Goal: Information Seeking & Learning: Find specific fact

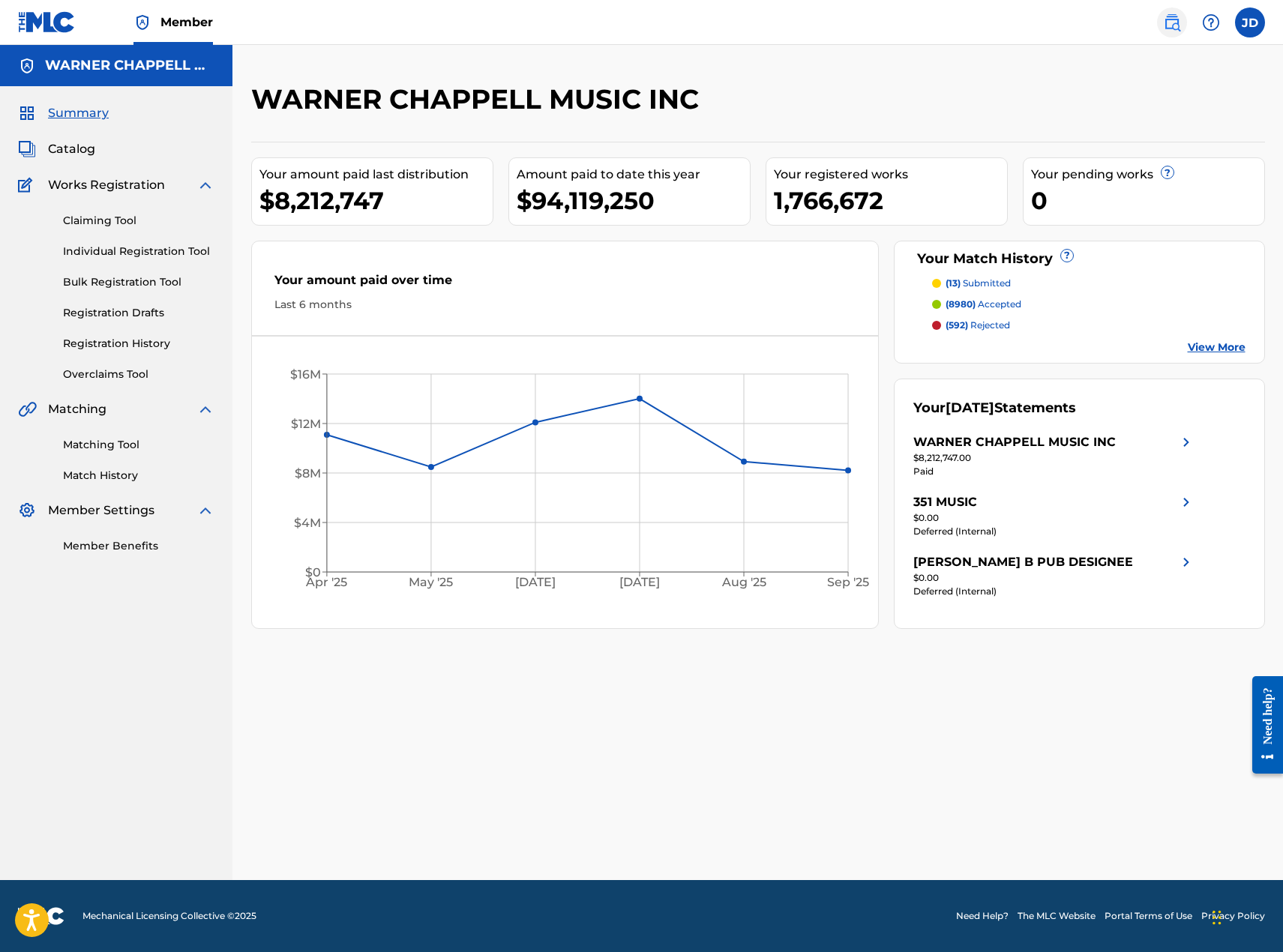
click at [1169, 23] on img at bounding box center [1171, 22] width 18 height 18
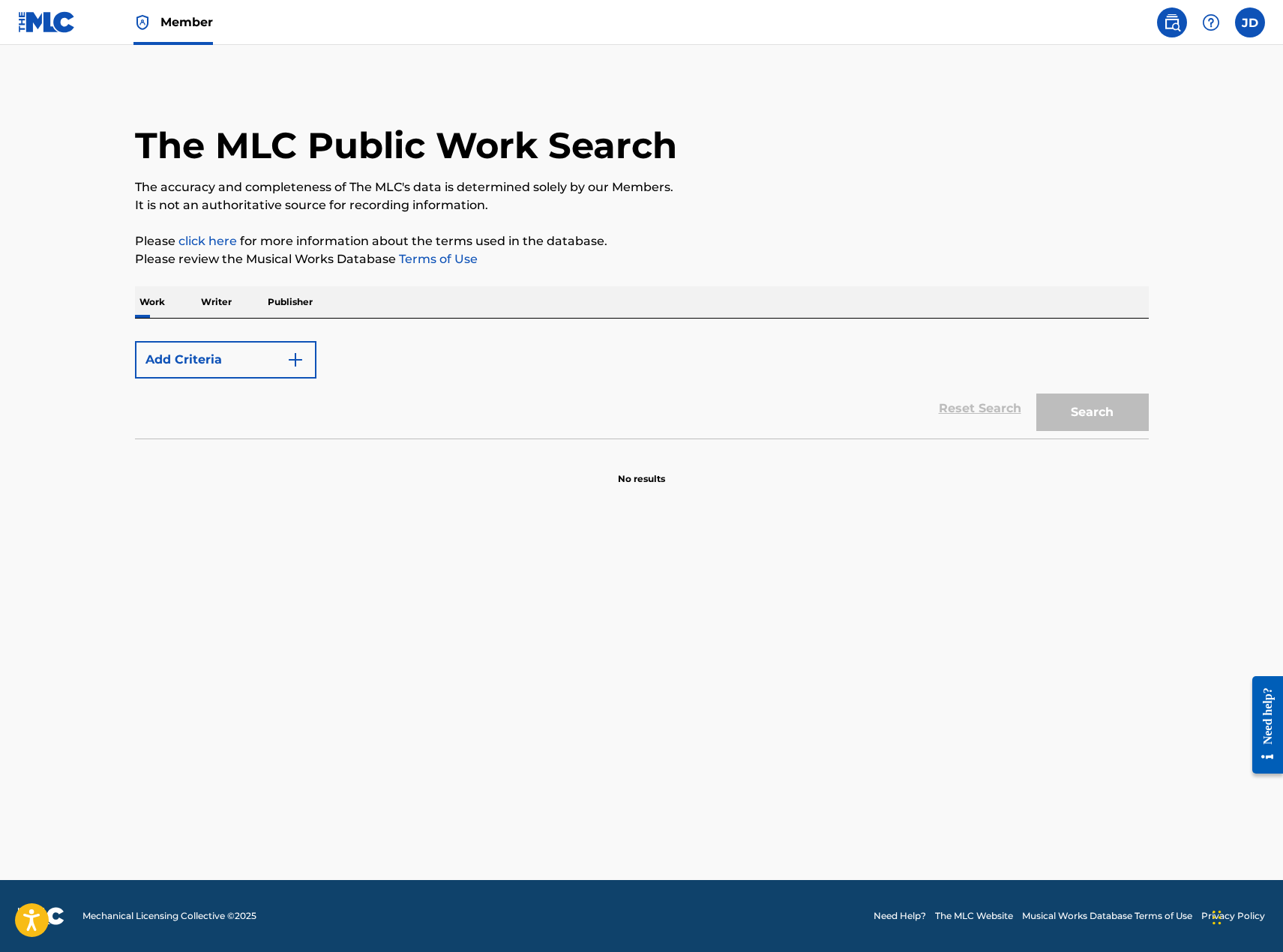
click at [153, 308] on p "Work" at bounding box center [153, 302] width 35 height 32
click at [258, 364] on button "Add Criteria" at bounding box center [225, 359] width 181 height 37
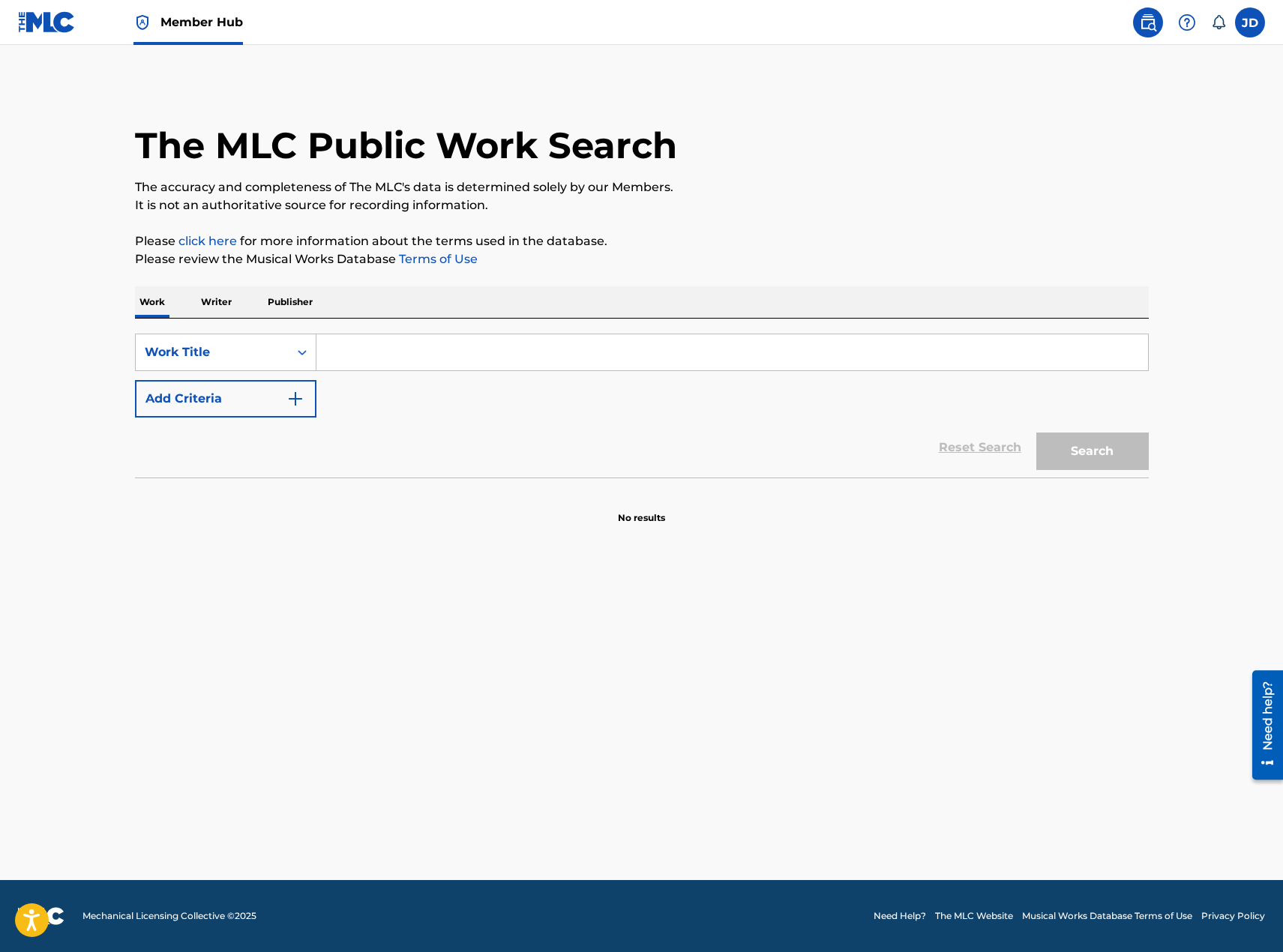
click at [429, 358] on input "Search Form" at bounding box center [732, 352] width 831 height 36
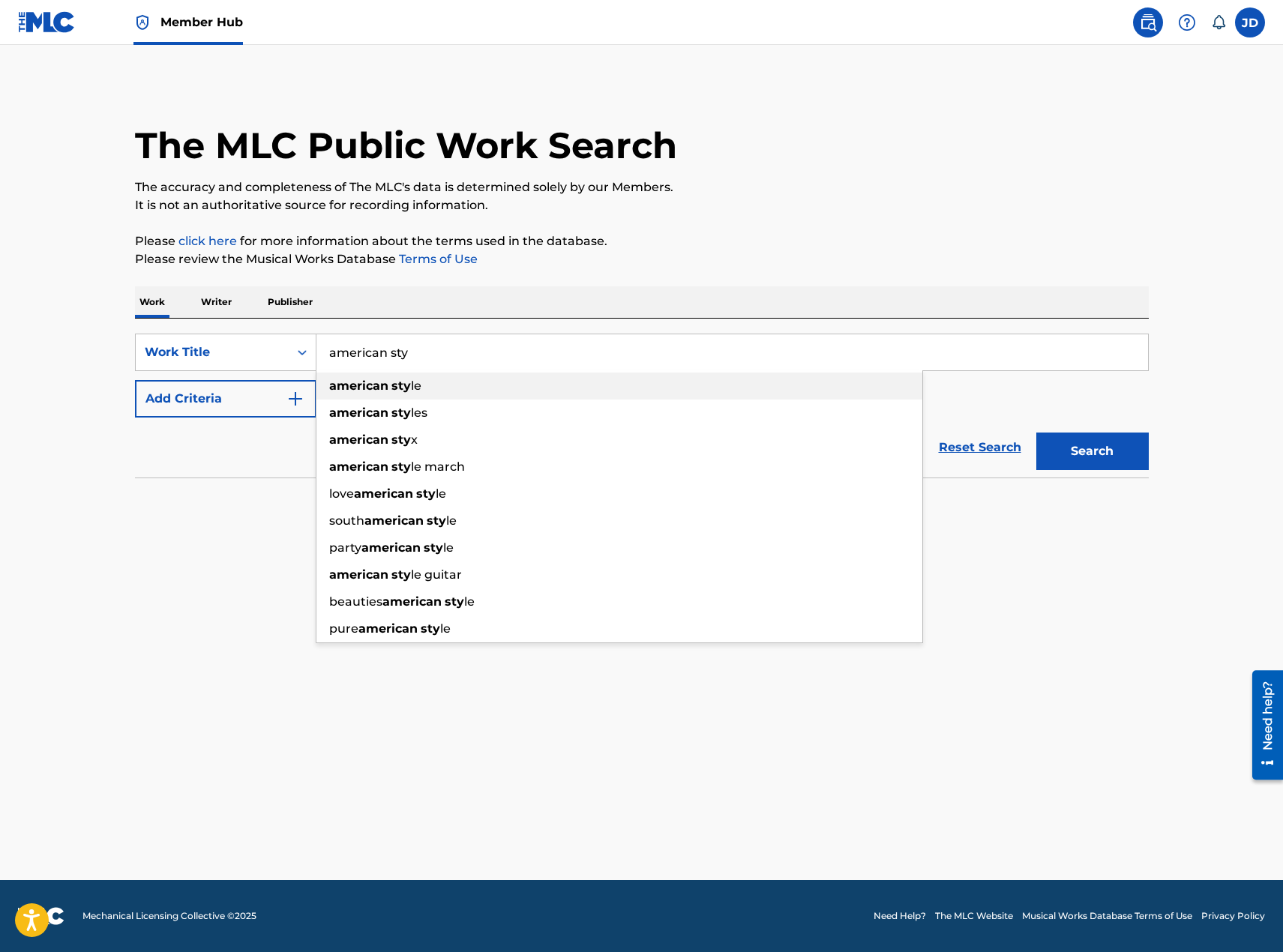
click at [418, 396] on div "american sty le" at bounding box center [619, 386] width 606 height 27
type input "american style"
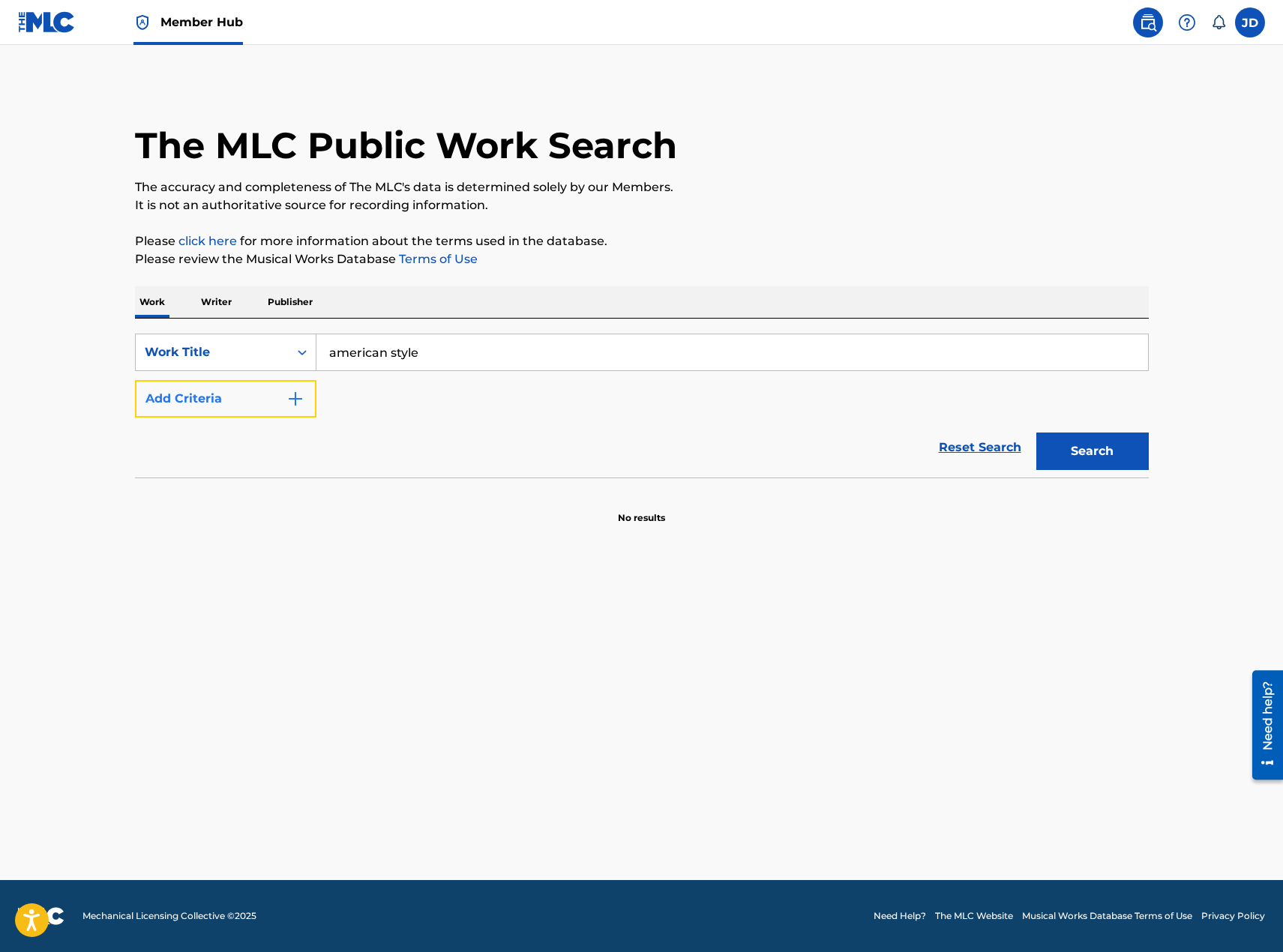
click at [224, 383] on button "Add Criteria" at bounding box center [225, 399] width 181 height 37
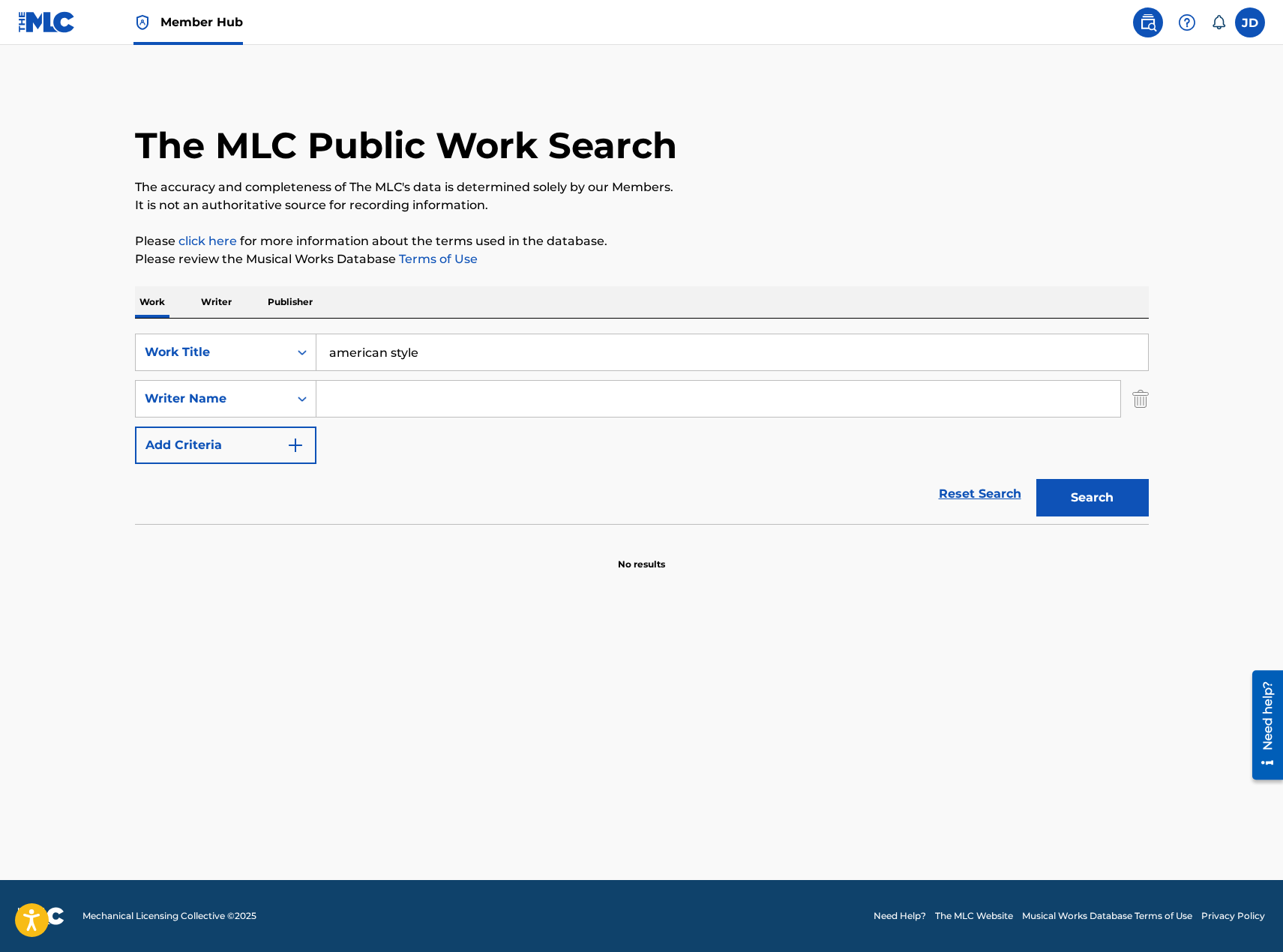
click at [329, 411] on input "Search Form" at bounding box center [718, 398] width 804 height 36
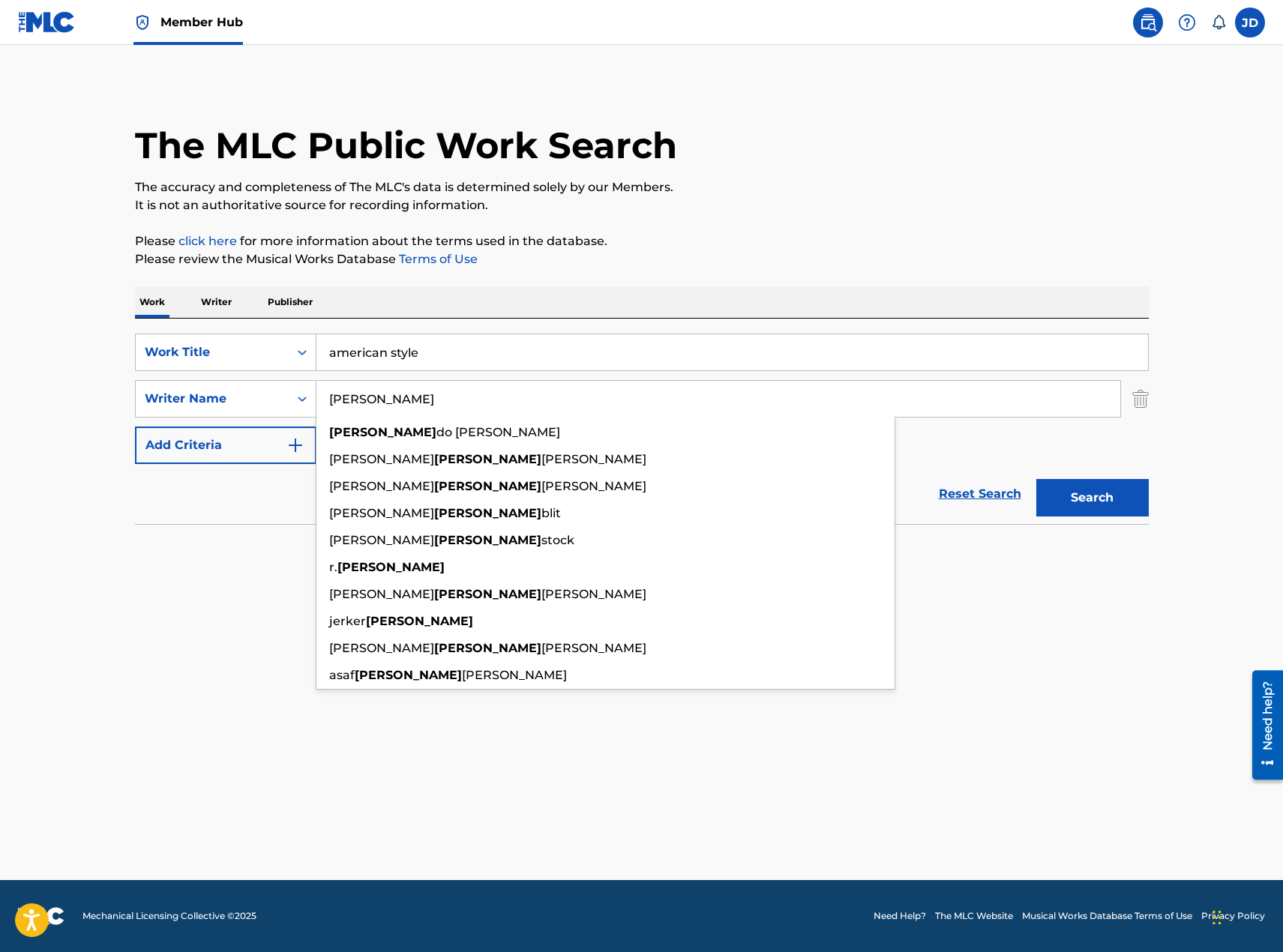
type input "rosen"
click at [1036, 479] on button "Search" at bounding box center [1092, 497] width 112 height 37
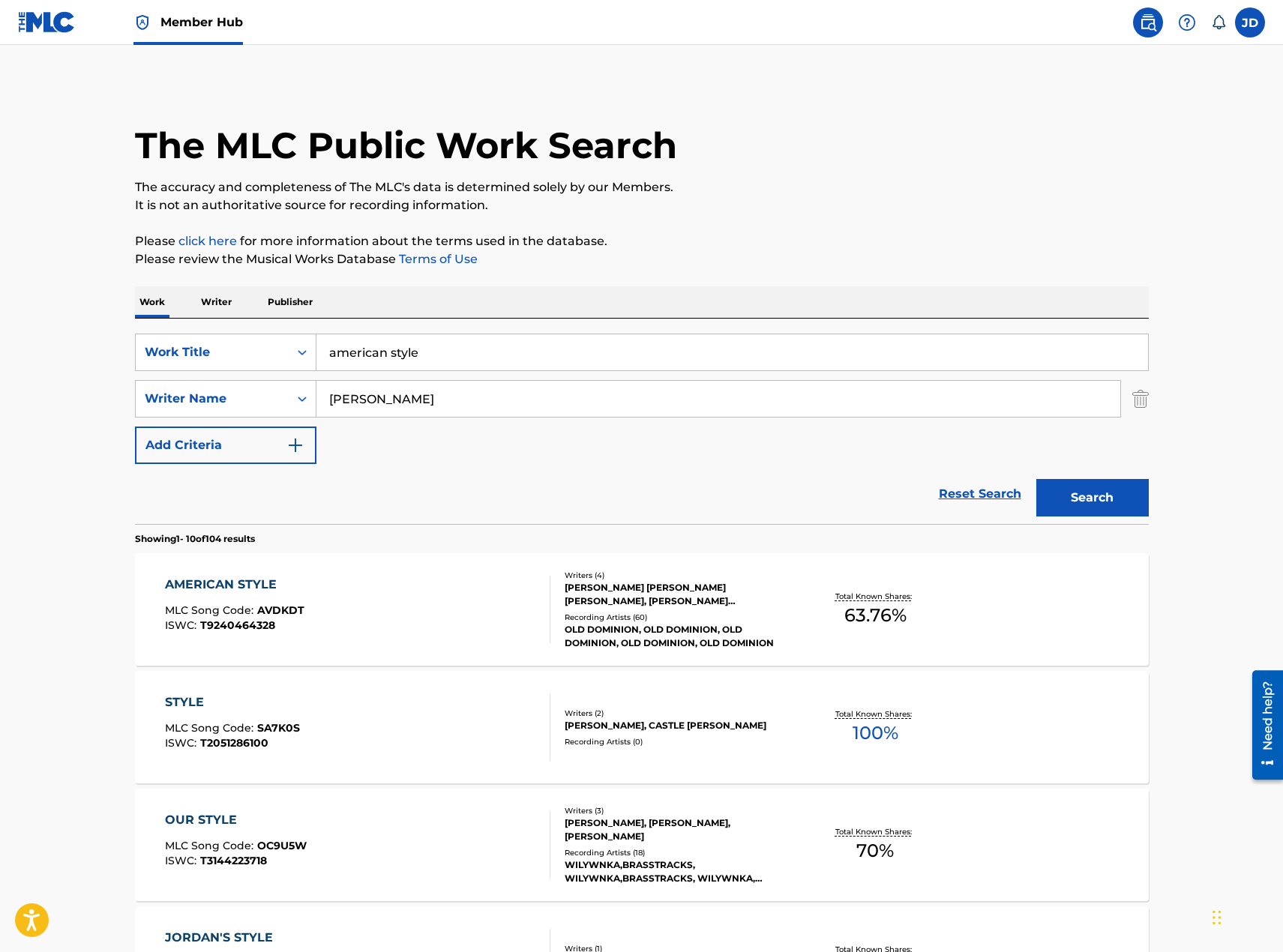
click at [470, 586] on div "AMERICAN STYLE MLC Song Code : AVDKDT ISWC : T9240464328" at bounding box center [358, 609] width 385 height 67
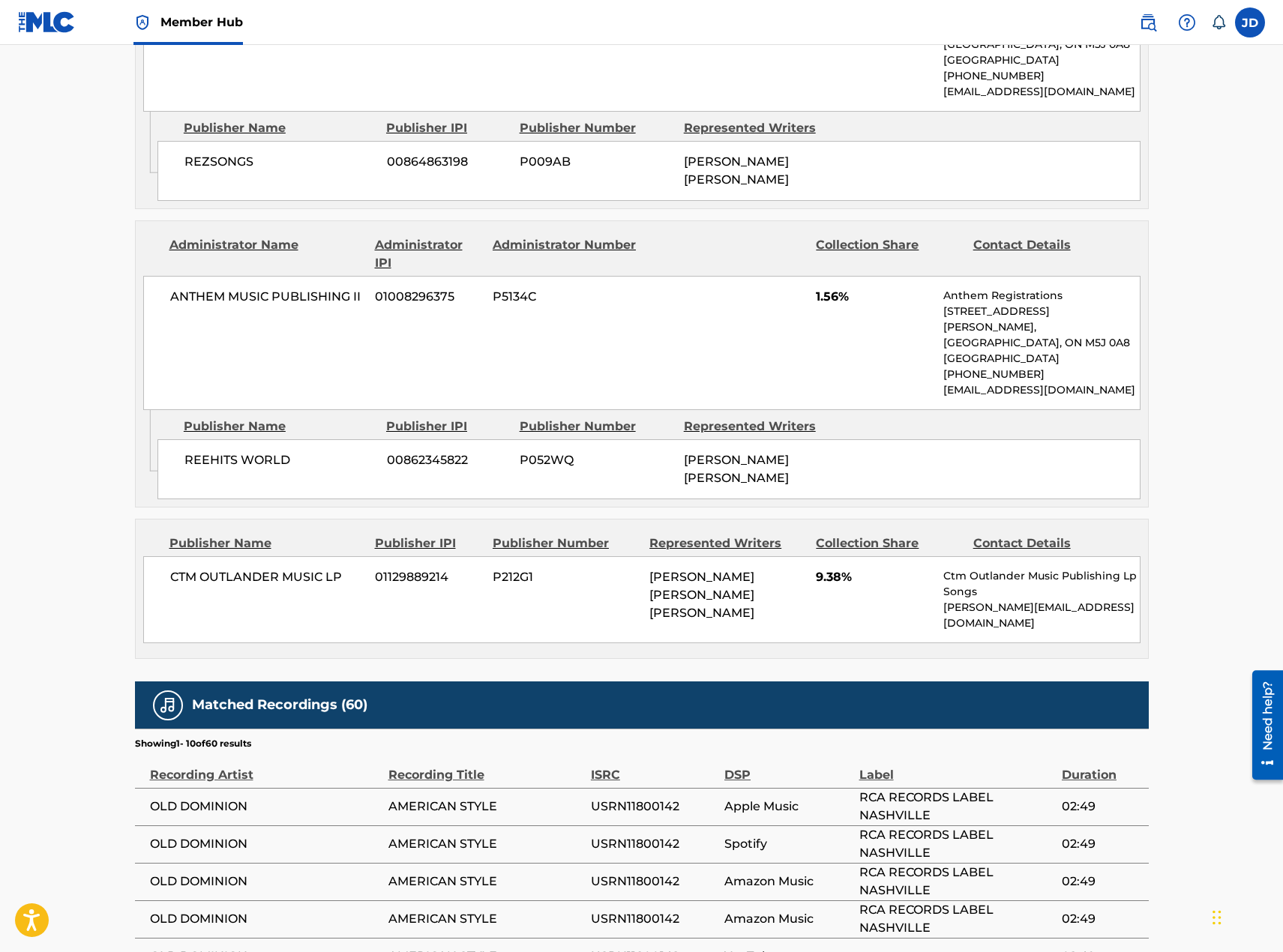
scroll to position [1873, 0]
